Goal: Find specific page/section: Find specific page/section

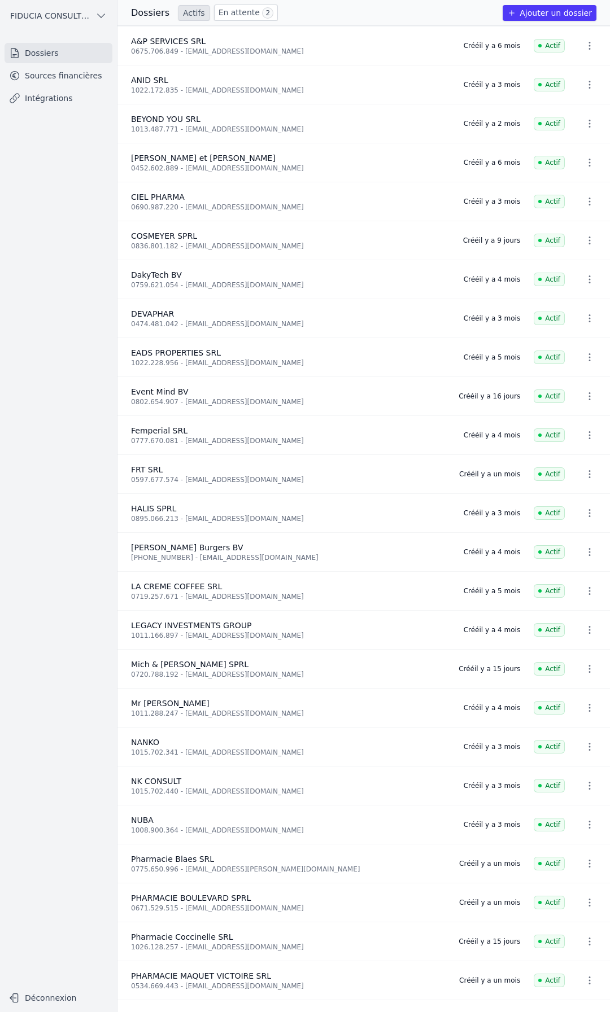
click at [186, 14] on link "Actifs" at bounding box center [193, 13] width 31 height 16
click at [232, 13] on link "En attente 2" at bounding box center [246, 13] width 64 height 16
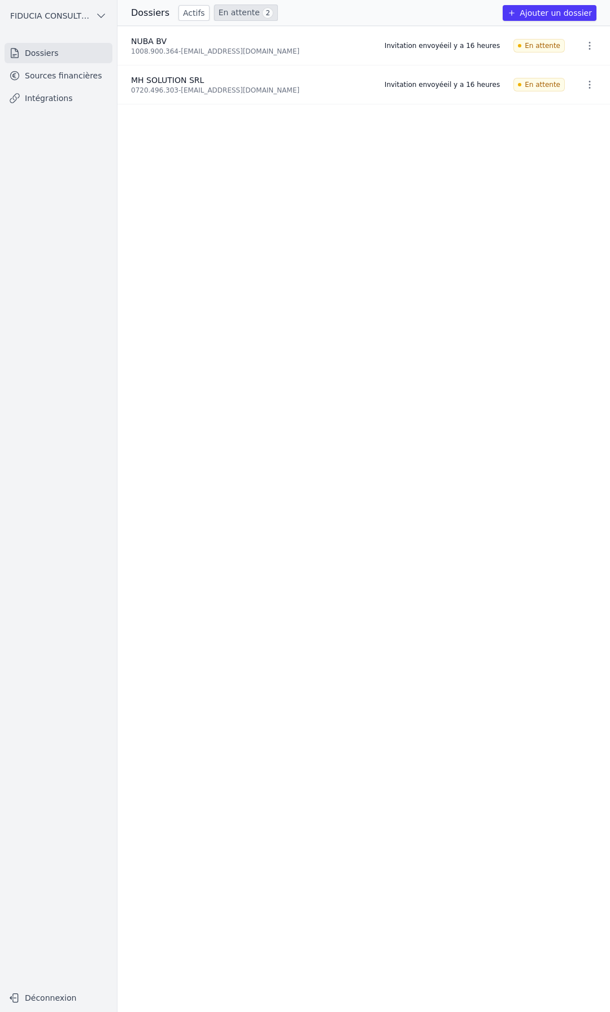
click at [187, 16] on link "Actifs" at bounding box center [193, 13] width 31 height 16
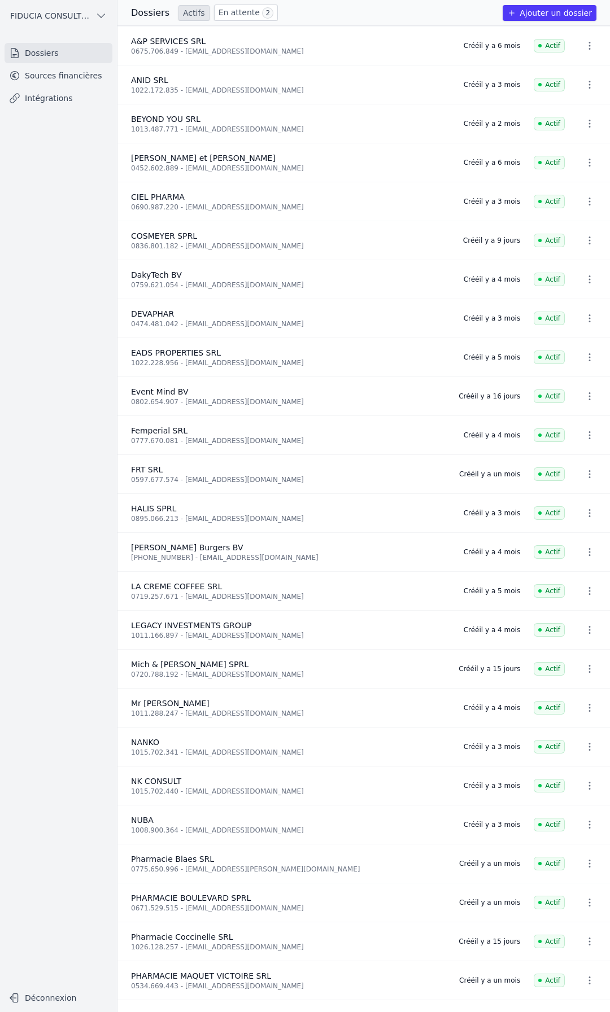
click at [68, 47] on link "Dossiers" at bounding box center [59, 53] width 108 height 20
click at [42, 77] on link "Sources financières" at bounding box center [59, 75] width 108 height 20
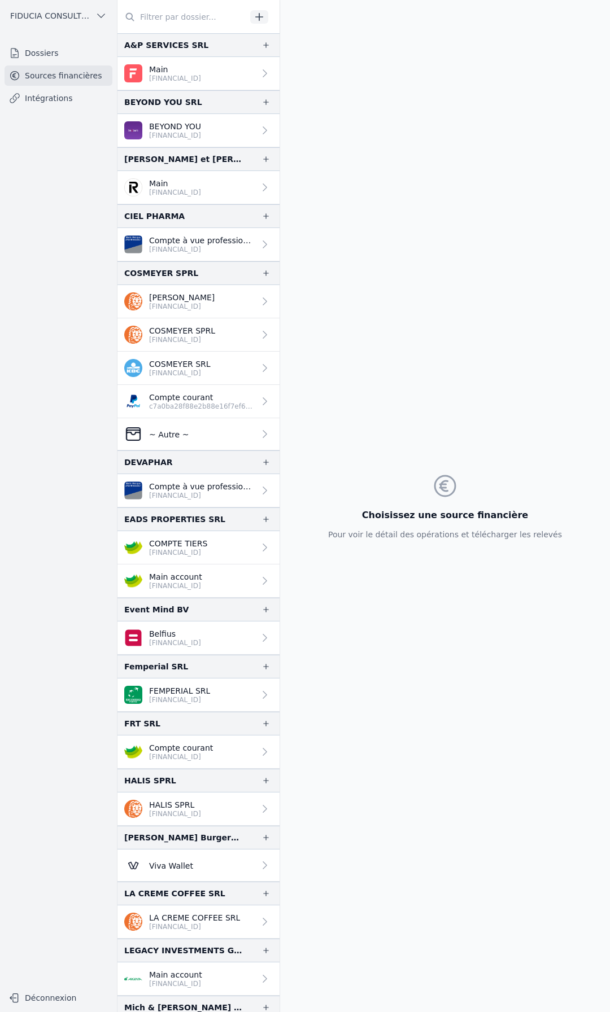
click at [166, 20] on input "text" at bounding box center [181, 17] width 129 height 20
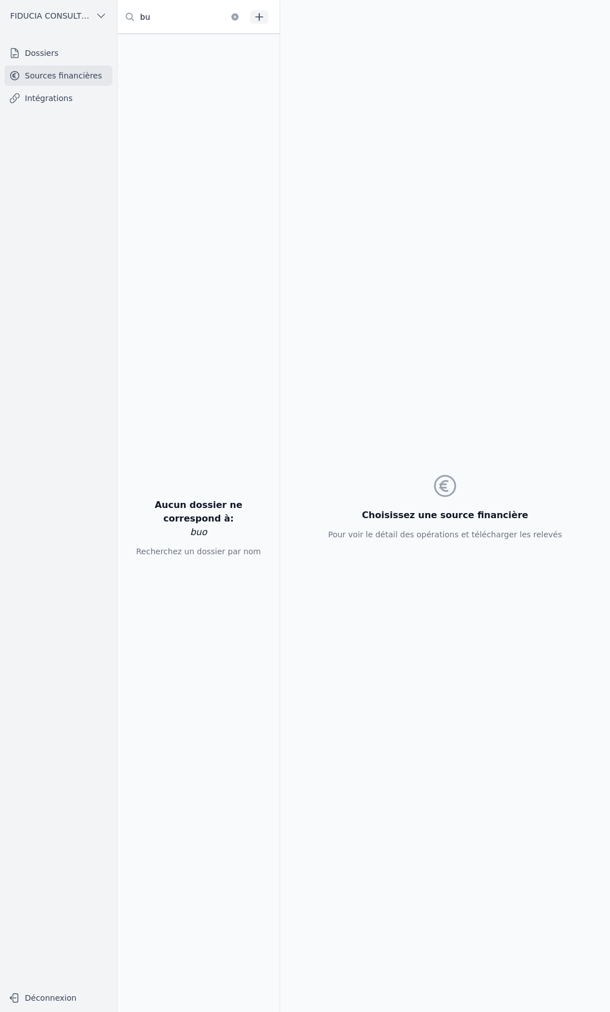
type input "b"
